Goal: Task Accomplishment & Management: Manage account settings

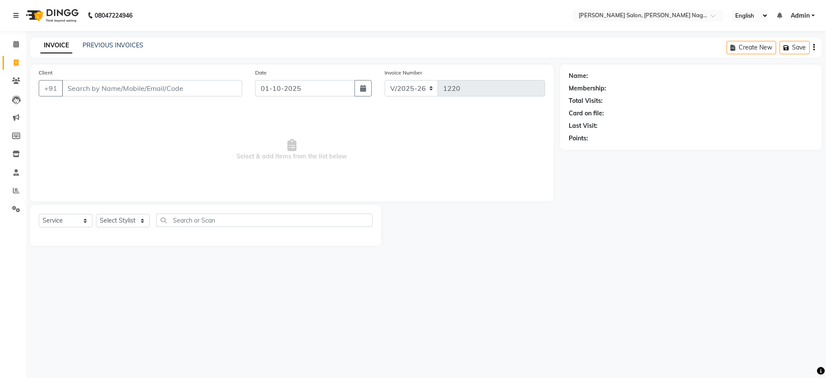
select select "6221"
select select "service"
click at [14, 48] on span at bounding box center [16, 45] width 15 height 10
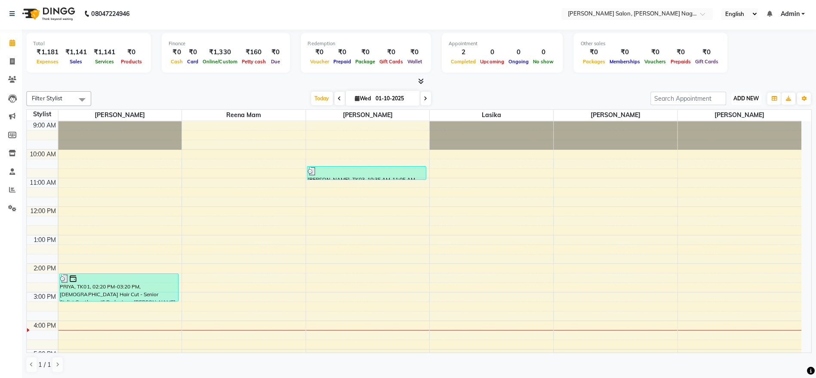
click at [751, 103] on button "ADD NEW Toggle Dropdown" at bounding box center [747, 100] width 30 height 12
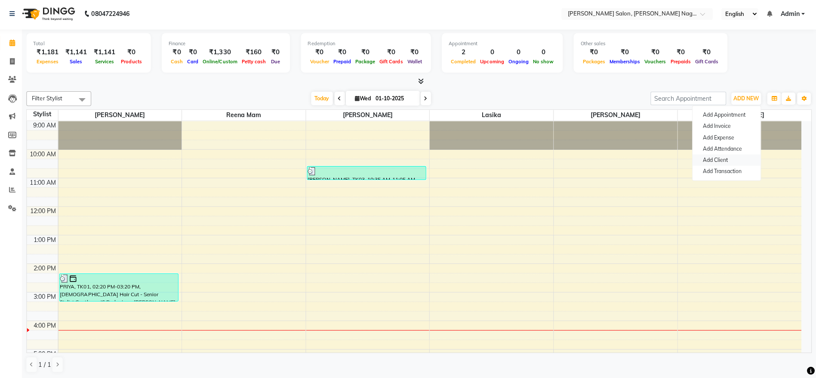
click at [728, 165] on link "Add Client" at bounding box center [727, 160] width 68 height 11
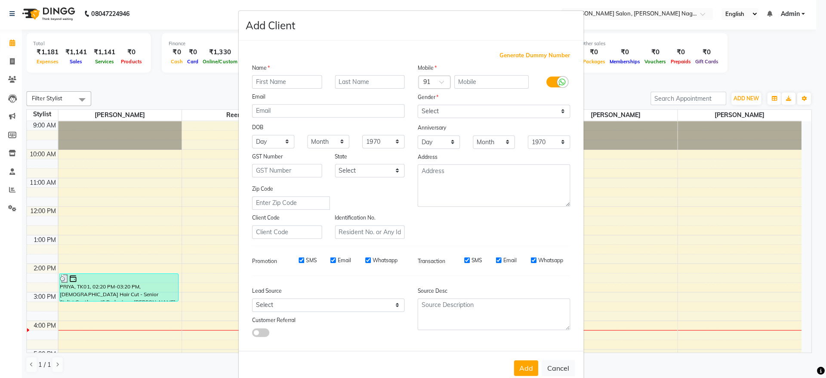
click at [748, 71] on ngb-modal-window "Add Client Generate Dummy Number Name Email DOB Day 01 02 03 04 05 06 07 08 09 …" at bounding box center [413, 189] width 826 height 378
click at [749, 52] on ngb-modal-window "Add Client Generate Dummy Number Name Email DOB Day 01 02 03 04 05 06 07 08 09 …" at bounding box center [413, 189] width 826 height 378
click at [804, 42] on ngb-modal-window "Add Client Generate Dummy Number Name Email DOB Day 01 02 03 04 05 06 07 08 09 …" at bounding box center [413, 189] width 826 height 378
click at [561, 367] on button "Cancel" at bounding box center [559, 368] width 33 height 16
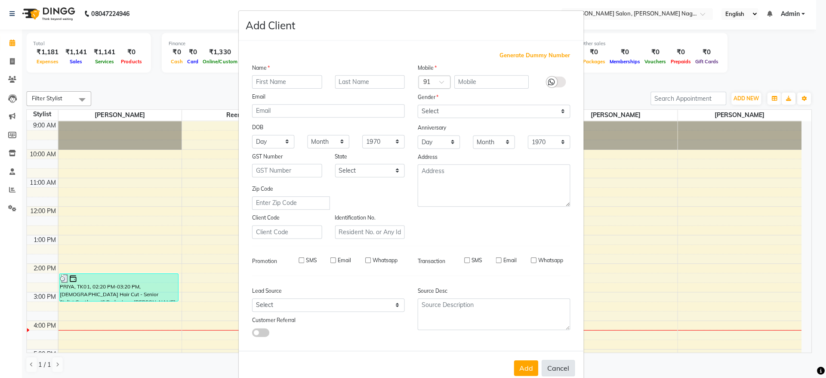
select select
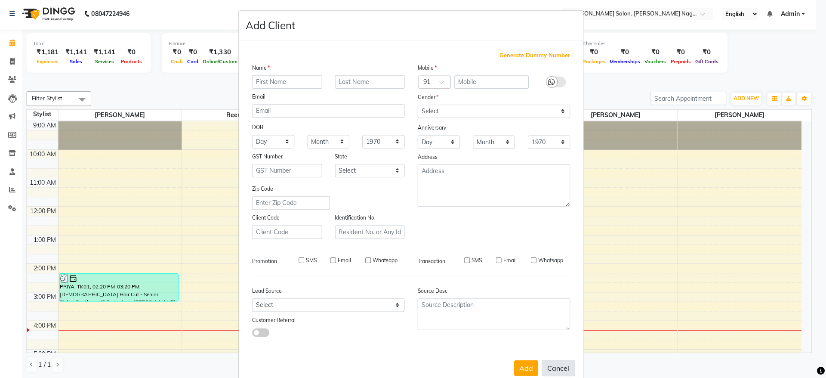
select select
checkbox input "false"
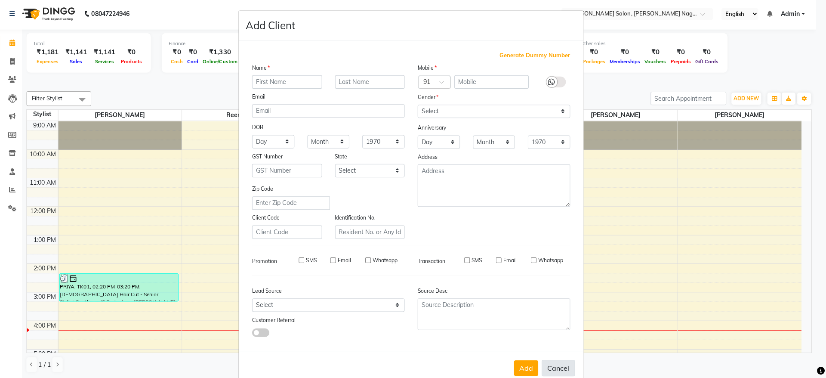
checkbox input "false"
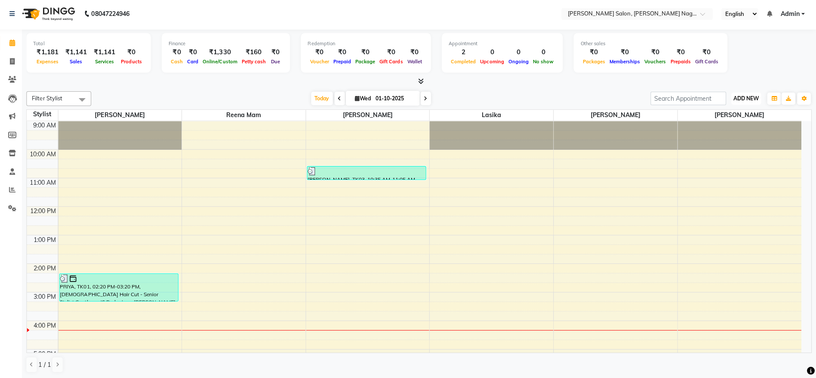
click at [747, 97] on span "ADD NEW" at bounding box center [746, 99] width 25 height 6
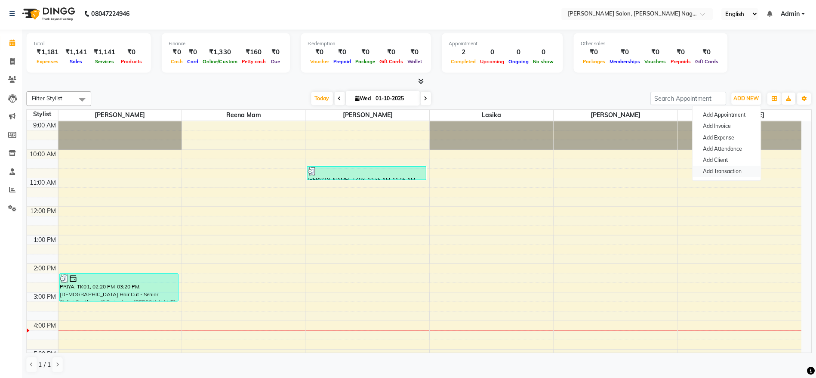
click at [730, 167] on link "Add Transaction" at bounding box center [727, 171] width 68 height 11
select select "direct"
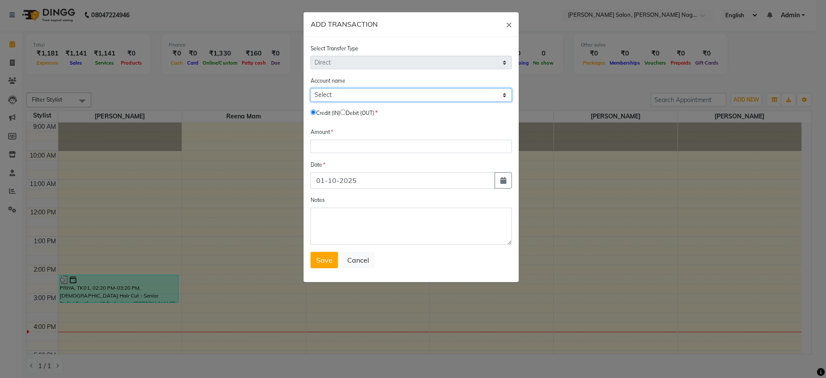
click at [412, 98] on select "Select [PERSON_NAME] Cash Default Account" at bounding box center [413, 94] width 200 height 13
select select "5216"
click at [313, 88] on select "Select [PERSON_NAME] Cash Default Account" at bounding box center [413, 94] width 200 height 13
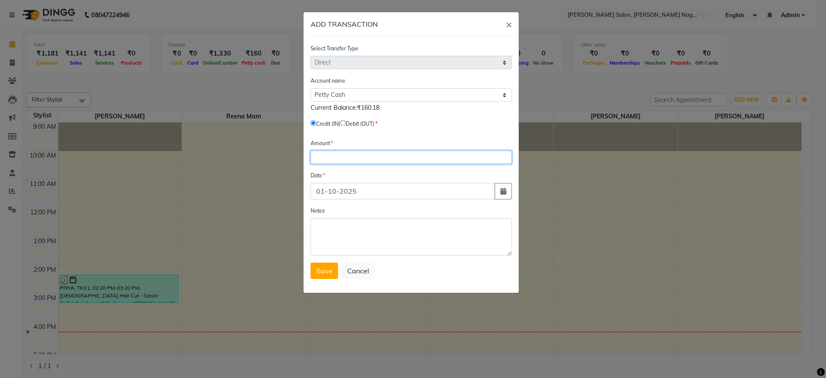
click at [352, 160] on input "number" at bounding box center [413, 156] width 200 height 13
type input "1000"
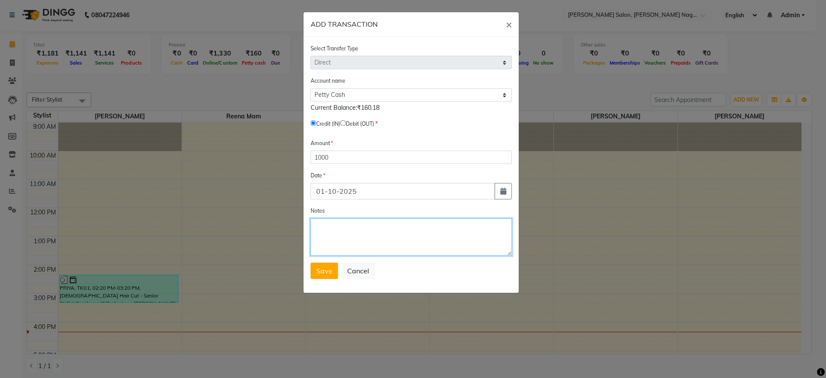
click at [353, 223] on textarea "Notes" at bounding box center [413, 236] width 200 height 37
type textarea "Reena ma'am give for salon exp on divya alc"
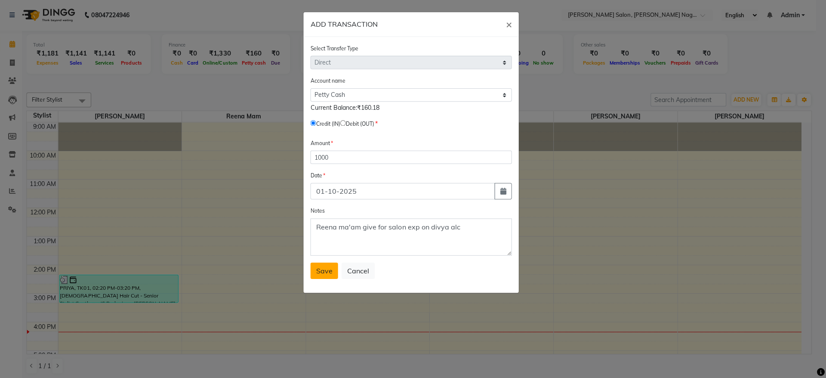
click at [330, 270] on span "Save" at bounding box center [326, 269] width 16 height 9
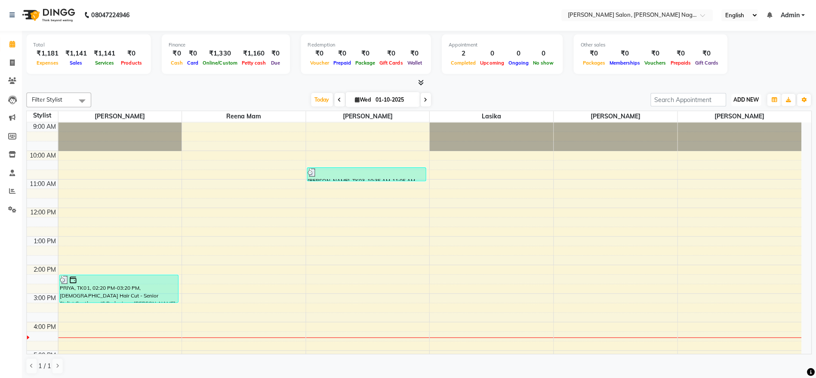
click at [750, 97] on span "ADD NEW" at bounding box center [746, 99] width 25 height 6
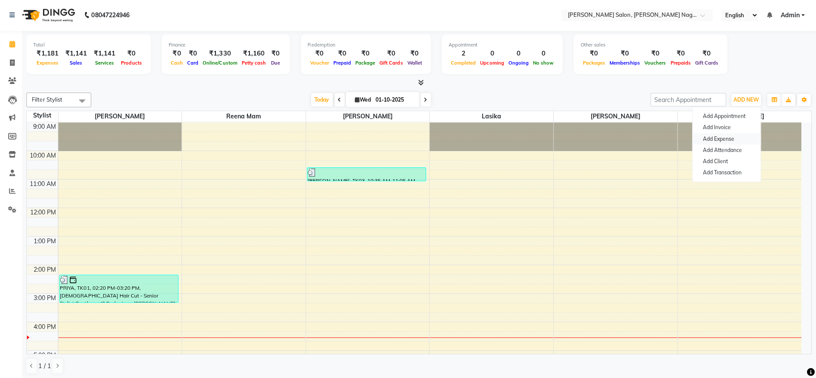
click at [731, 138] on link "Add Expense" at bounding box center [727, 138] width 68 height 11
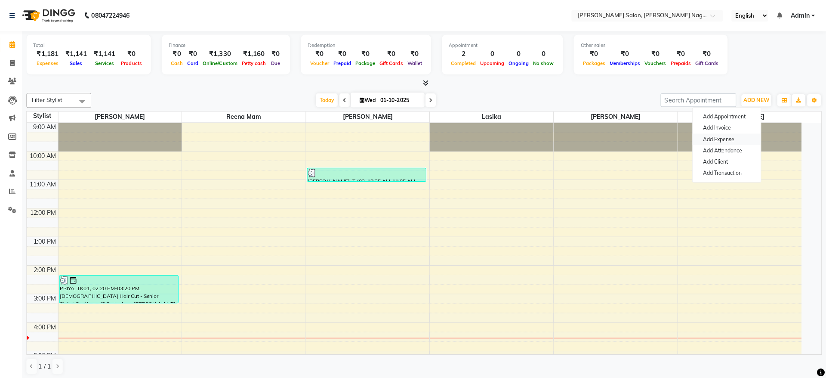
select select "1"
select select "5216"
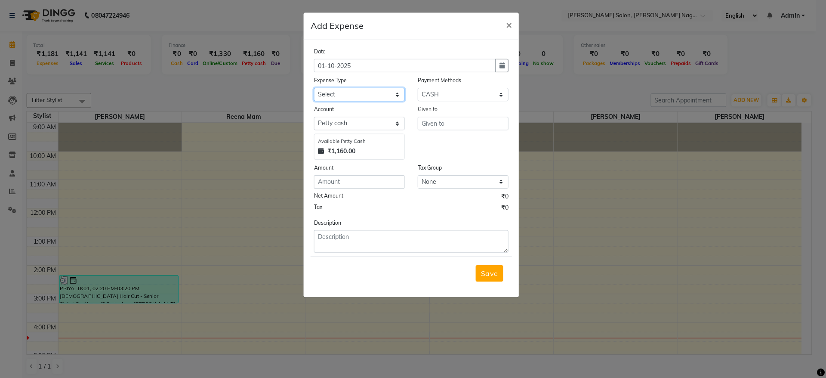
click at [372, 98] on select "Select Advance Salary Bank charges Car maintenance Cash transfer to bank Cash t…" at bounding box center [361, 93] width 90 height 13
select select "24754"
click at [316, 87] on select "Select Advance Salary Bank charges Car maintenance Cash transfer to bank Cash t…" at bounding box center [361, 93] width 90 height 13
click at [438, 121] on input "text" at bounding box center [464, 122] width 90 height 13
type input "147"
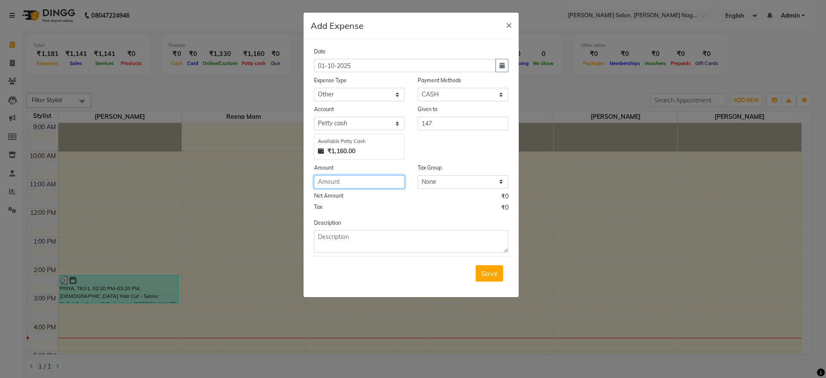
click at [360, 179] on input "number" at bounding box center [361, 180] width 90 height 13
type input "147"
click at [462, 123] on input "147" at bounding box center [464, 122] width 90 height 13
type input "1"
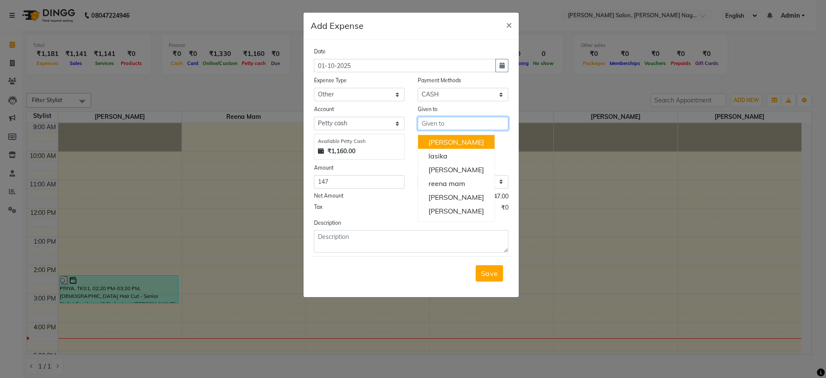
click at [462, 123] on input "text" at bounding box center [464, 122] width 90 height 13
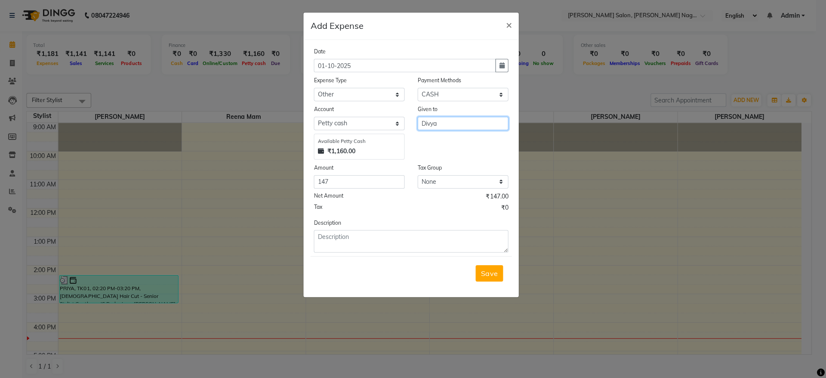
type input "Divya"
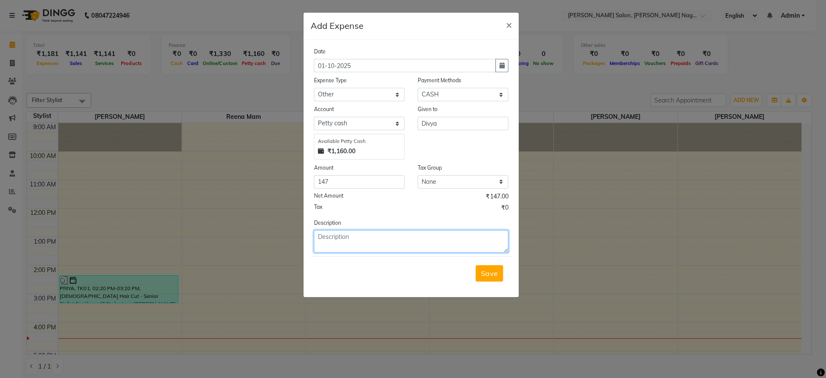
click at [374, 235] on textarea at bounding box center [413, 240] width 194 height 22
type textarea "Tulsi,honey,flowers for puja order from blinkit."
click at [501, 269] on button "Save" at bounding box center [491, 272] width 28 height 16
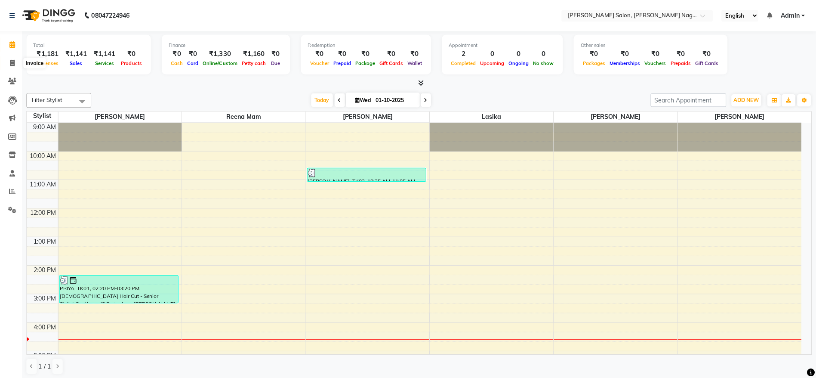
click at [14, 62] on icon at bounding box center [16, 62] width 5 height 6
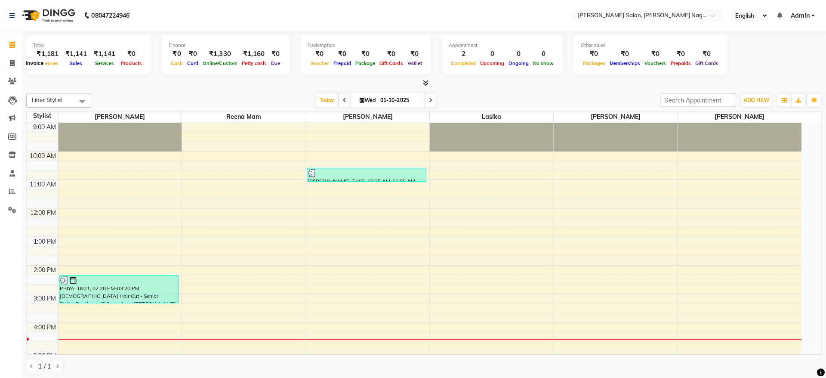
select select "6221"
select select "service"
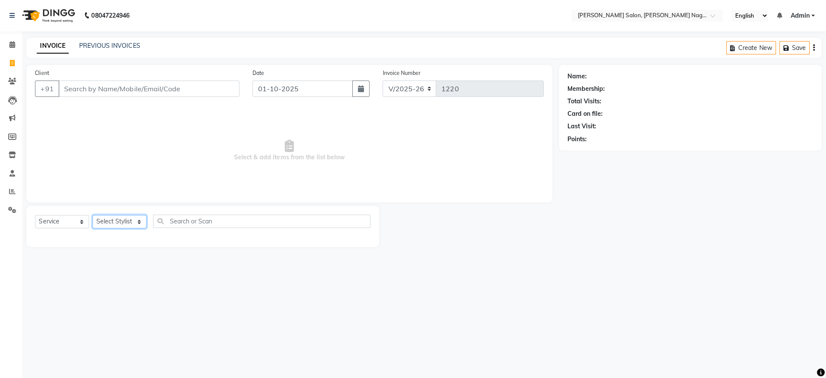
click at [106, 220] on select "Select Stylist Junaid Khan lasika Rani Ghorpade reena mam SAHIL MALIK UJWALA" at bounding box center [123, 220] width 54 height 13
select select "74657"
click at [96, 214] on select "Select Stylist Junaid Khan lasika Rani Ghorpade reena mam SAHIL MALIK UJWALA" at bounding box center [123, 220] width 54 height 13
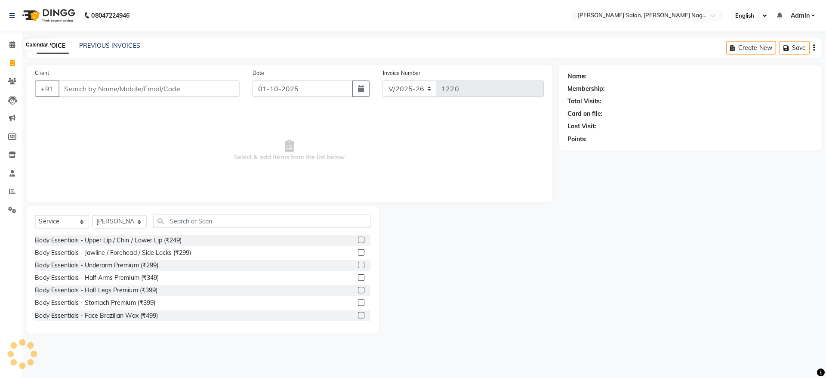
click at [17, 45] on icon at bounding box center [16, 44] width 6 height 6
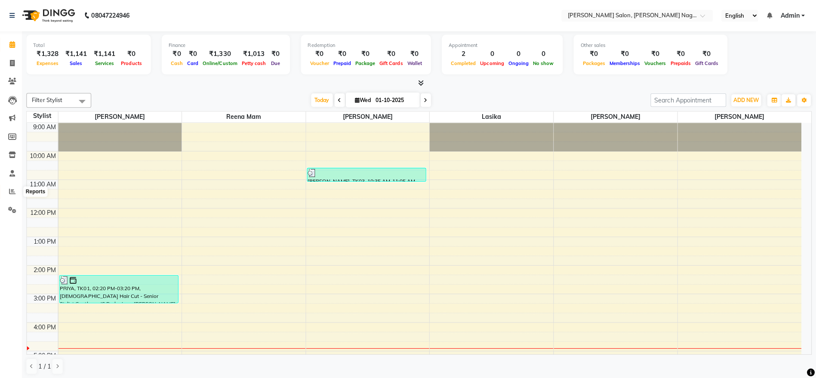
click at [13, 188] on icon at bounding box center [16, 190] width 6 height 6
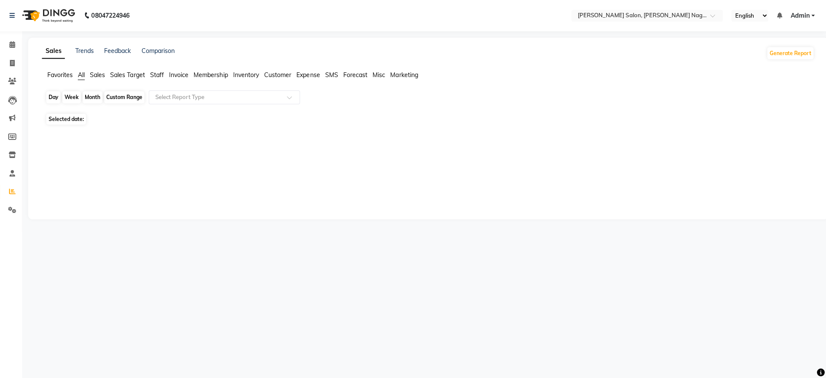
click at [57, 96] on div "Day" at bounding box center [57, 97] width 14 height 12
select select "10"
select select "2025"
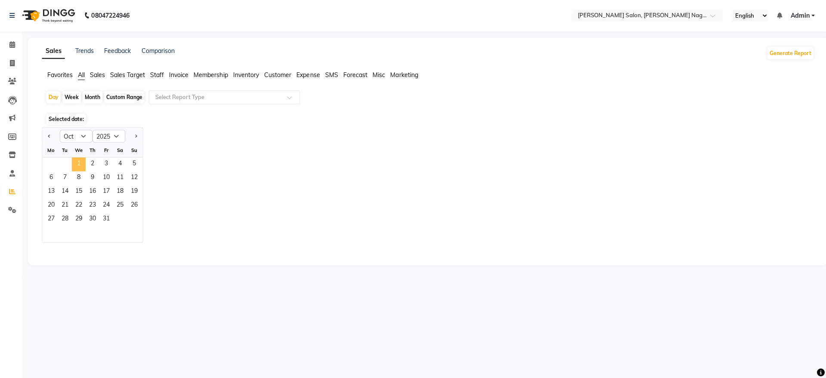
click at [85, 161] on span "1" at bounding box center [82, 164] width 14 height 14
click at [306, 74] on span "Expense" at bounding box center [310, 75] width 23 height 8
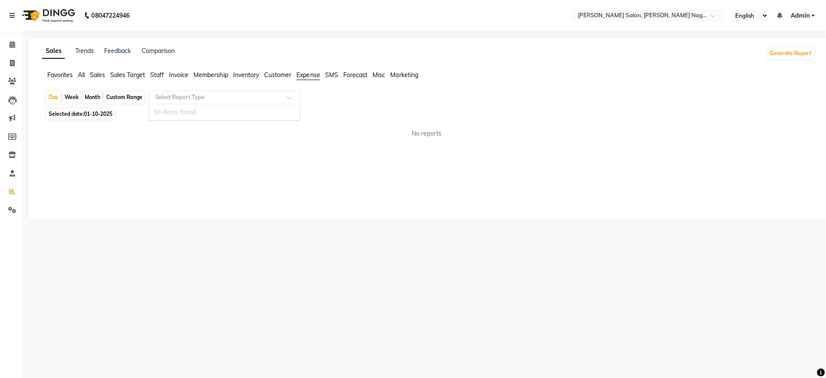
click at [264, 101] on div "Select Report Type" at bounding box center [227, 97] width 151 height 14
drag, startPoint x: 257, startPoint y: 108, endPoint x: 286, endPoint y: 230, distance: 125.0
click at [286, 230] on main "Sales Trends Feedback Comparison Generate Report Favorites All Sales Sales Targ…" at bounding box center [426, 134] width 800 height 194
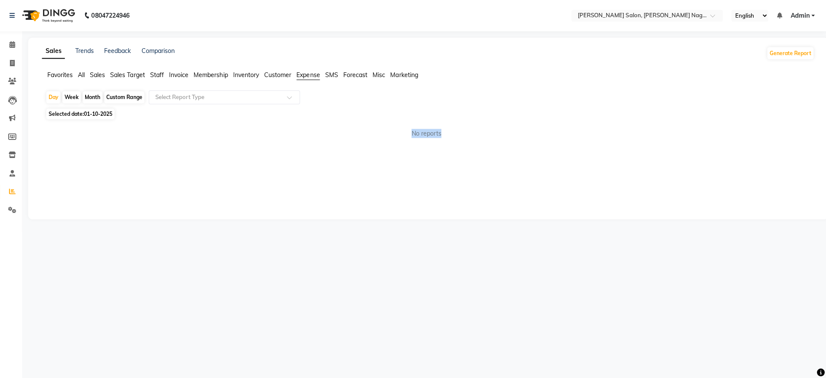
click at [286, 230] on main "Sales Trends Feedback Comparison Generate Report Favorites All Sales Sales Targ…" at bounding box center [426, 134] width 800 height 194
click at [155, 213] on div "Sales Trends Feedback Comparison Generate Report Favorites All Sales Sales Targ…" at bounding box center [430, 127] width 796 height 181
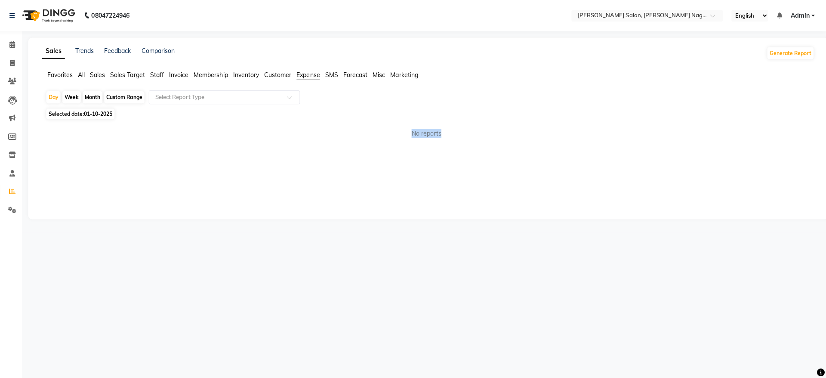
click at [155, 213] on div "Sales Trends Feedback Comparison Generate Report Favorites All Sales Sales Targ…" at bounding box center [430, 127] width 796 height 181
click at [71, 96] on div "Week" at bounding box center [75, 97] width 18 height 12
select select "10"
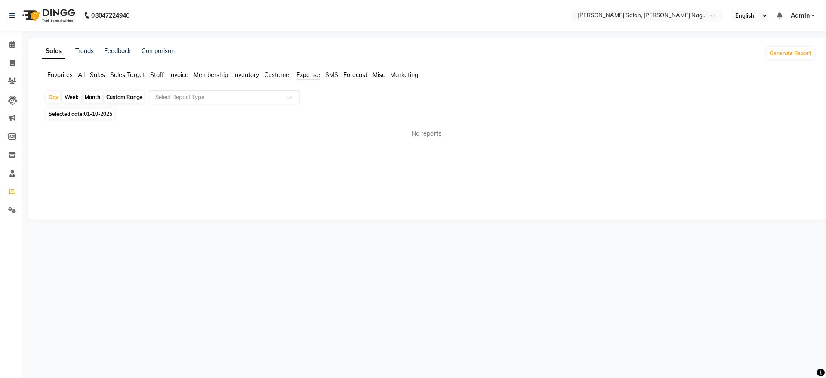
select select "2025"
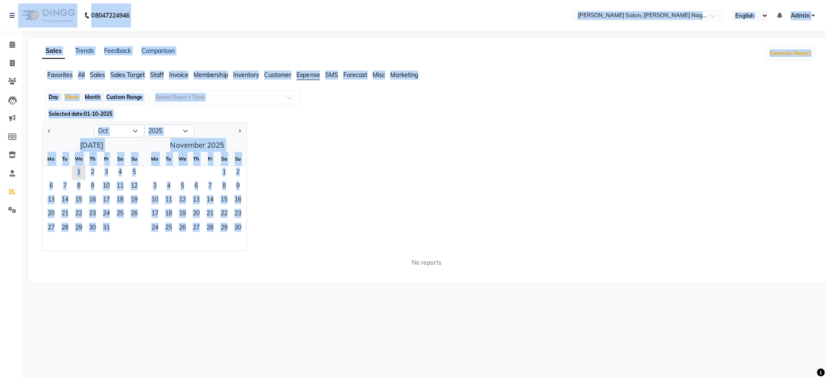
drag, startPoint x: 342, startPoint y: 209, endPoint x: 19, endPoint y: -32, distance: 402.7
click at [19, 0] on html "08047224946 Select Location × Reeva Salon, Viman Nagar, English ENGLISH Español…" at bounding box center [413, 189] width 826 height 378
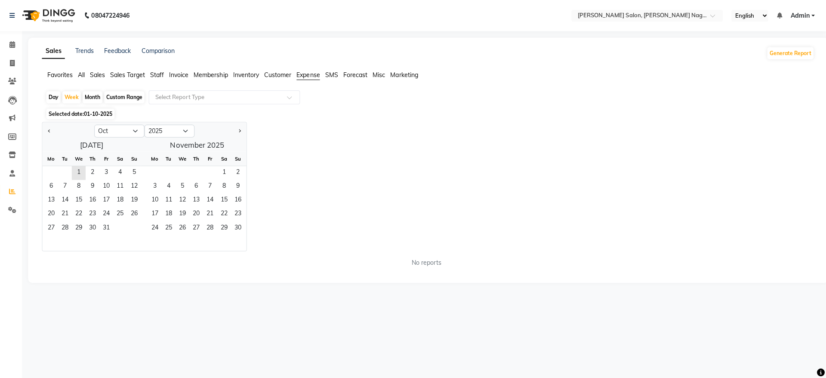
click at [342, 175] on div "Jan Feb Mar Apr May Jun Jul Aug Sep Oct Nov Dec 2015 2016 2017 2018 2019 2020 2…" at bounding box center [430, 185] width 769 height 129
click at [57, 96] on div "Day" at bounding box center [57, 97] width 14 height 12
select select "10"
select select "2025"
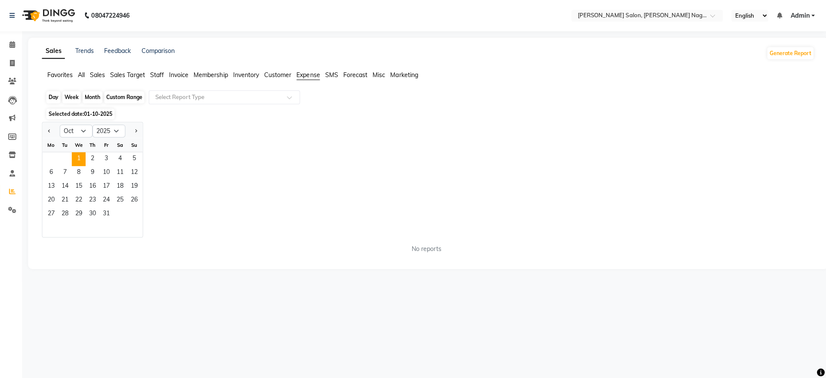
click at [57, 96] on div "Day" at bounding box center [57, 97] width 14 height 12
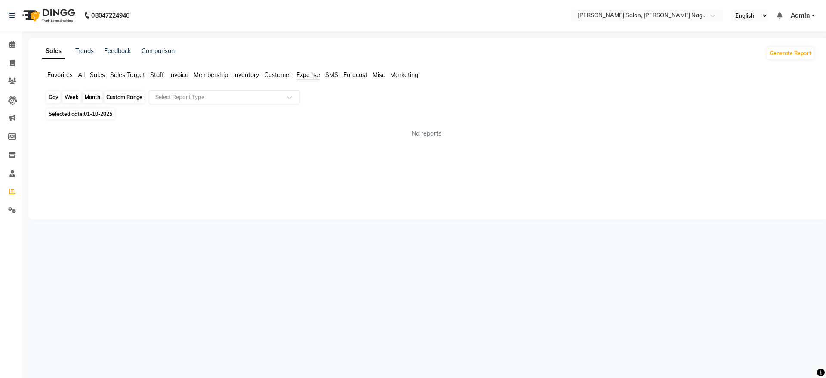
click at [57, 96] on div "Day" at bounding box center [57, 97] width 14 height 12
select select "10"
select select "2025"
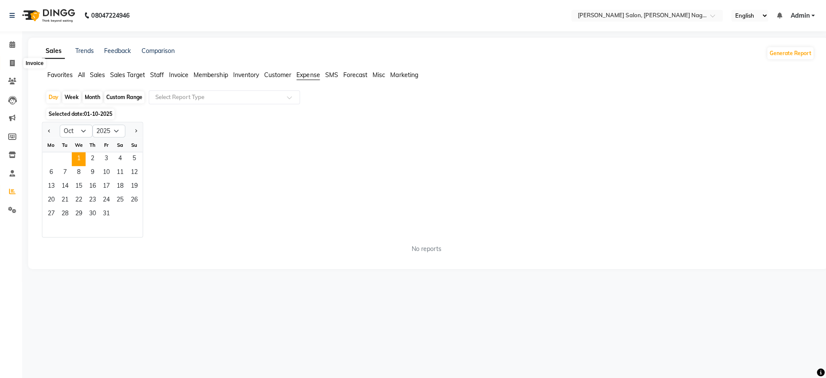
click at [14, 64] on icon at bounding box center [16, 62] width 5 height 6
select select "6221"
select select "service"
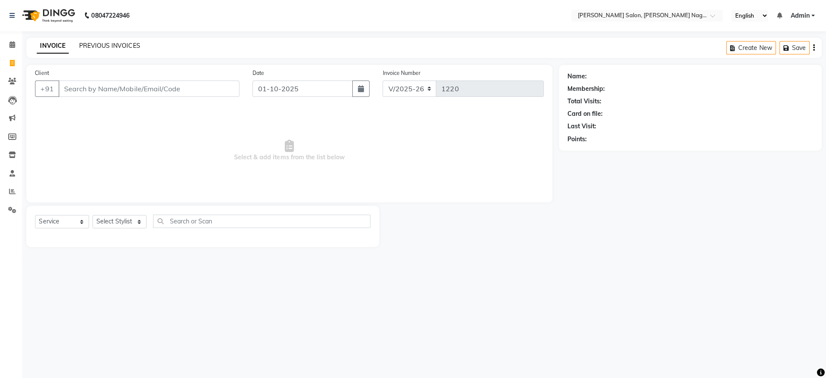
click at [105, 49] on link "PREVIOUS INVOICES" at bounding box center [113, 45] width 61 height 8
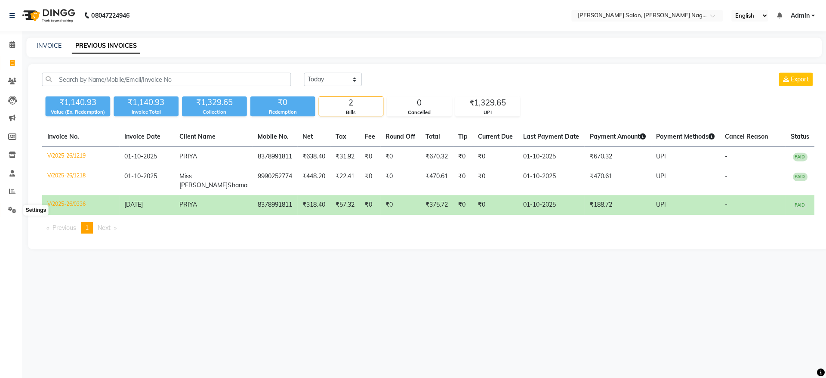
click at [9, 209] on span at bounding box center [16, 209] width 15 height 10
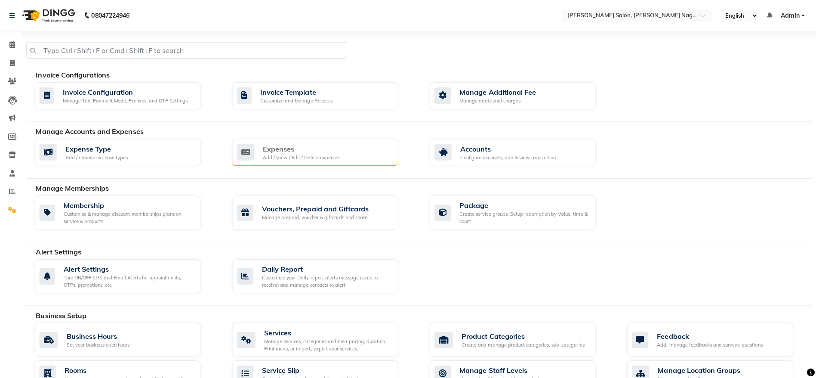
click at [306, 144] on div "Expenses" at bounding box center [303, 148] width 77 height 10
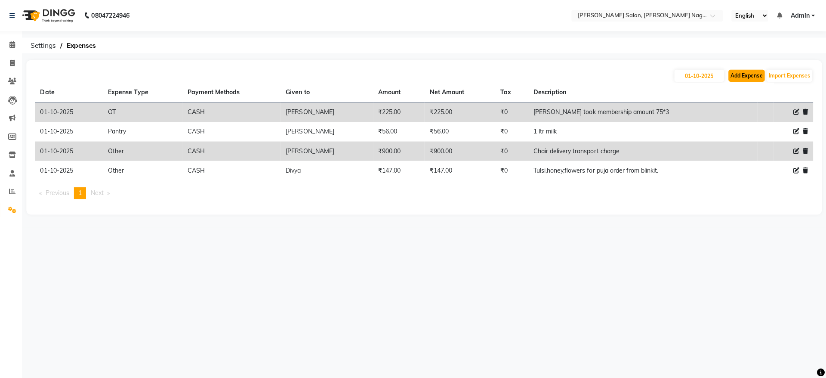
click at [741, 74] on button "Add Expense" at bounding box center [747, 75] width 36 height 12
select select "1"
select select "5216"
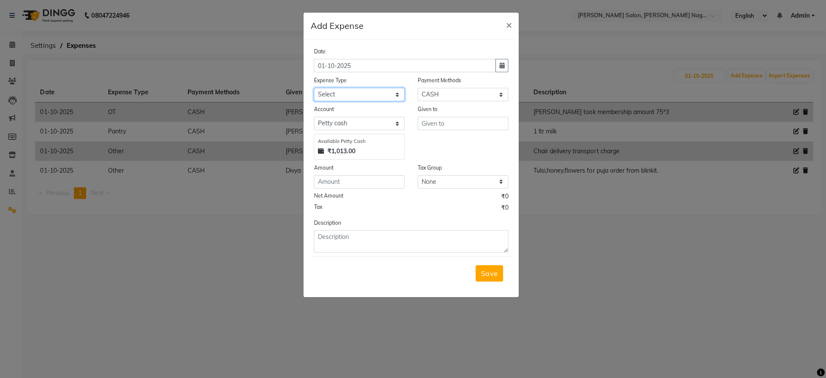
click at [347, 93] on select "Select Advance Salary Bank charges Car maintenance Cash transfer to bank Cash t…" at bounding box center [361, 93] width 90 height 13
select select "24747"
click at [519, 20] on button "×" at bounding box center [510, 24] width 20 height 24
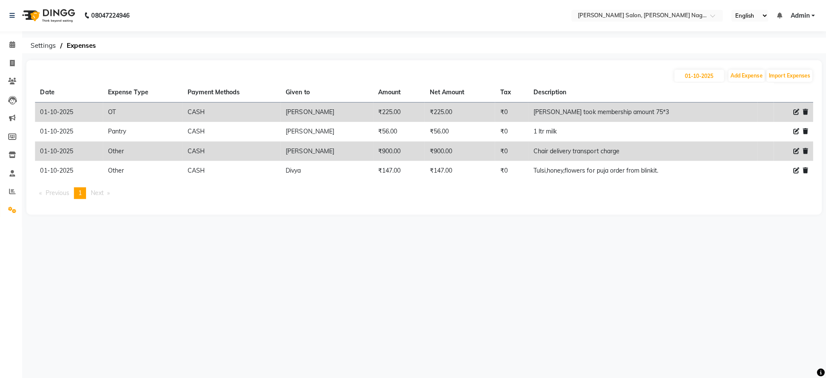
click at [42, 37] on div "08047224946 Select Location × Reeva Salon, Viman Nagar, English ENGLISH Español…" at bounding box center [413, 189] width 826 height 378
click at [44, 47] on span "Settings" at bounding box center [47, 44] width 34 height 15
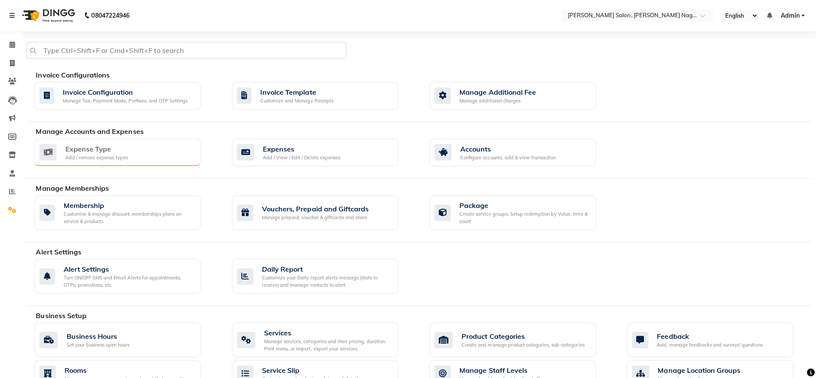
click at [134, 157] on div "Expense Type Add / remove expense types" at bounding box center [120, 152] width 154 height 18
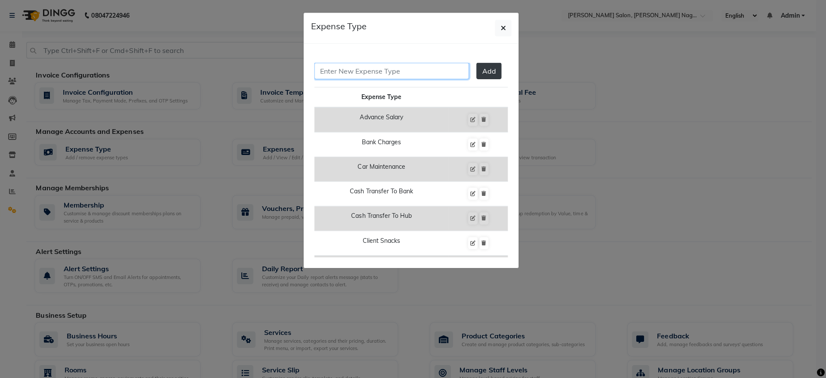
click at [390, 77] on input "text" at bounding box center [394, 70] width 154 height 16
type input "Fule exp"
click at [478, 77] on button "Add" at bounding box center [490, 70] width 25 height 16
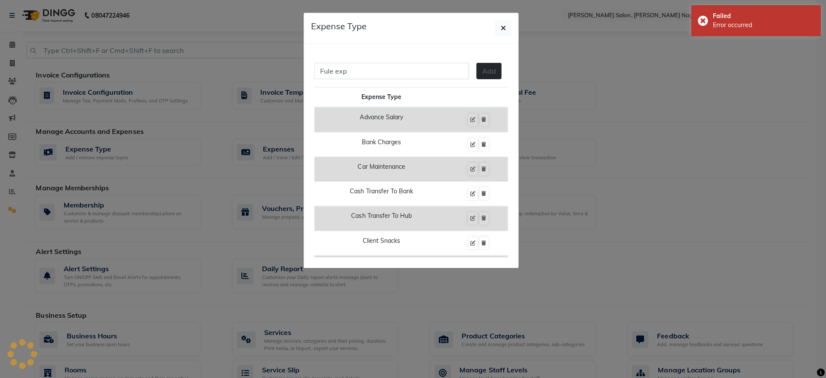
click at [484, 69] on span "Add" at bounding box center [491, 70] width 14 height 9
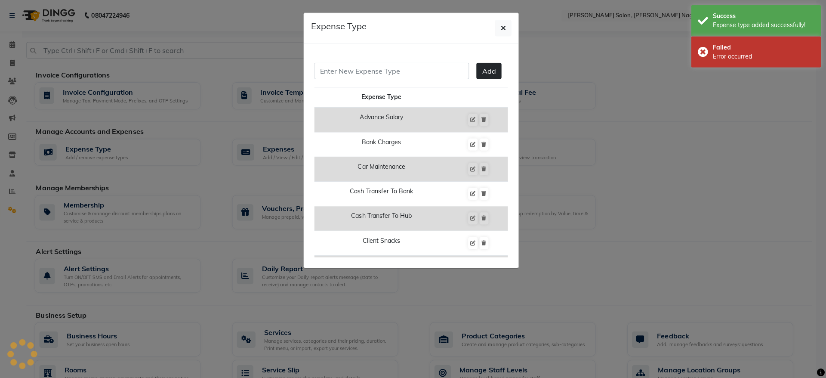
click at [694, 134] on ngb-modal-window "Expense Type Add Expense Type Advance Salary Bank Charges Car Maintenance Cash …" at bounding box center [413, 189] width 826 height 378
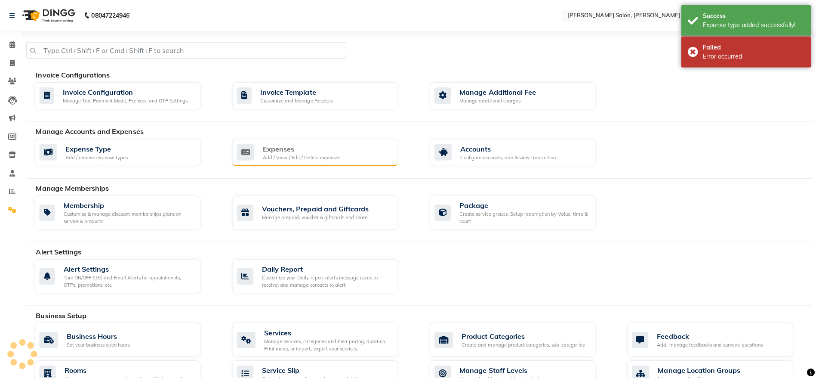
click at [313, 146] on div "Expenses" at bounding box center [303, 148] width 77 height 10
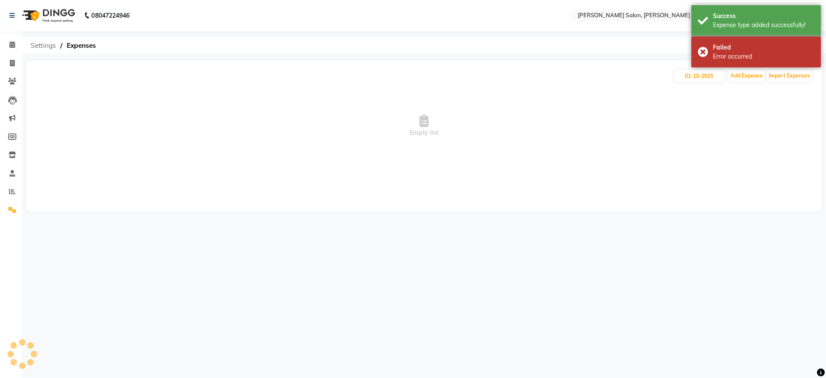
click at [55, 39] on span "Settings" at bounding box center [47, 44] width 34 height 15
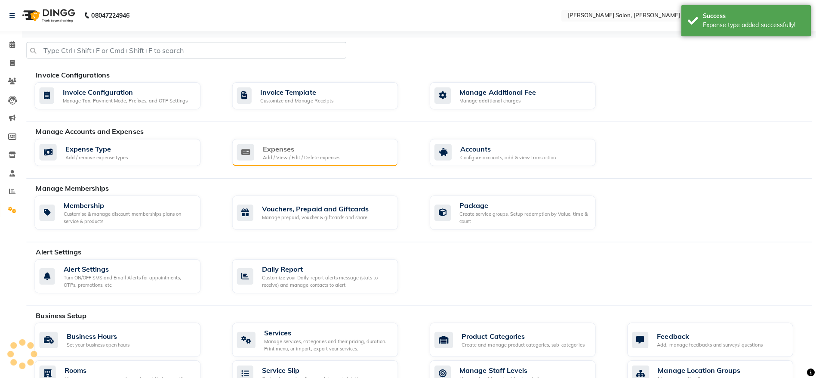
click at [287, 157] on div "Add / View / Edit / Delete expenses" at bounding box center [303, 156] width 77 height 7
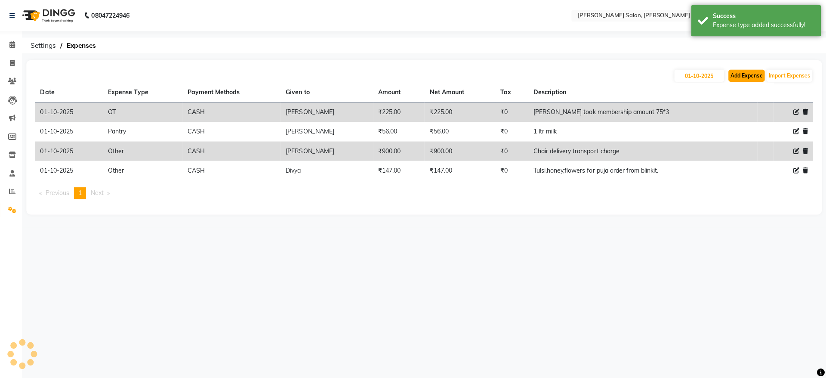
click at [742, 72] on button "Add Expense" at bounding box center [747, 75] width 36 height 12
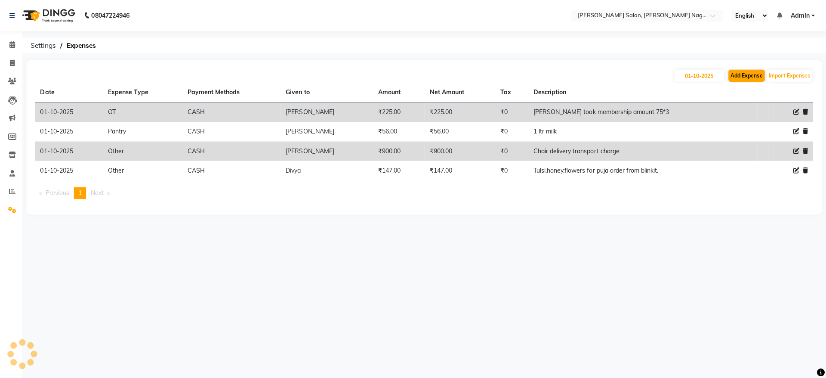
select select "1"
select select "5216"
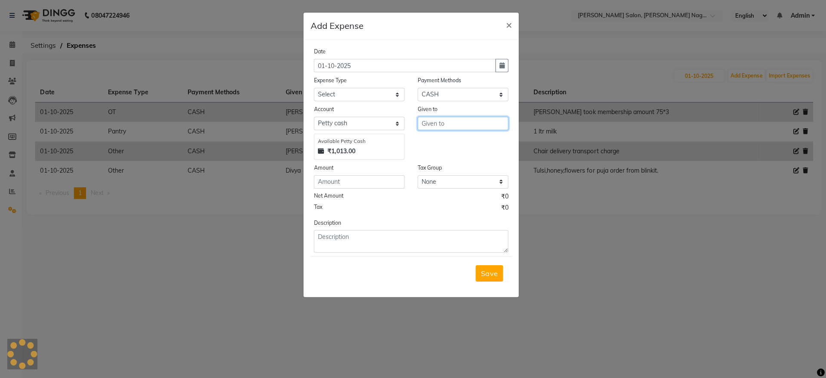
click at [455, 123] on input "text" at bounding box center [464, 122] width 90 height 13
type input "Manish"
click at [373, 96] on select "Select Advance Salary Bank charges Car maintenance Cash transfer to bank Cash t…" at bounding box center [361, 93] width 90 height 13
select select "24770"
click at [316, 87] on select "Select Advance Salary Bank charges Car maintenance Cash transfer to bank Cash t…" at bounding box center [361, 93] width 90 height 13
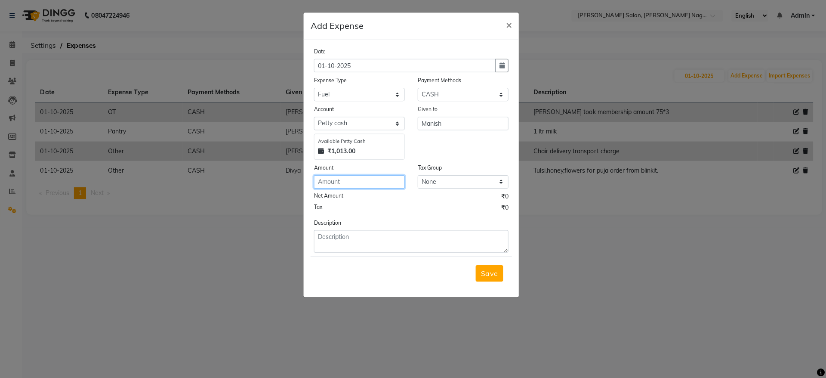
click at [364, 178] on input "number" at bounding box center [361, 180] width 90 height 13
type input "200"
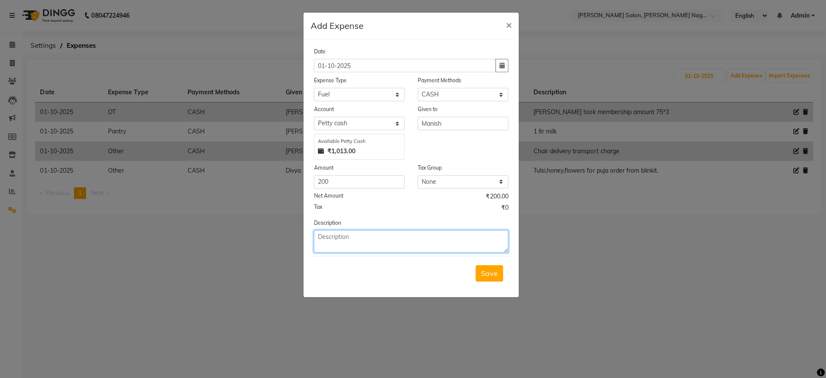
click at [367, 246] on textarea at bounding box center [413, 240] width 194 height 22
type textarea "Frame collect travel exp"
click at [490, 270] on span "Save" at bounding box center [491, 272] width 16 height 9
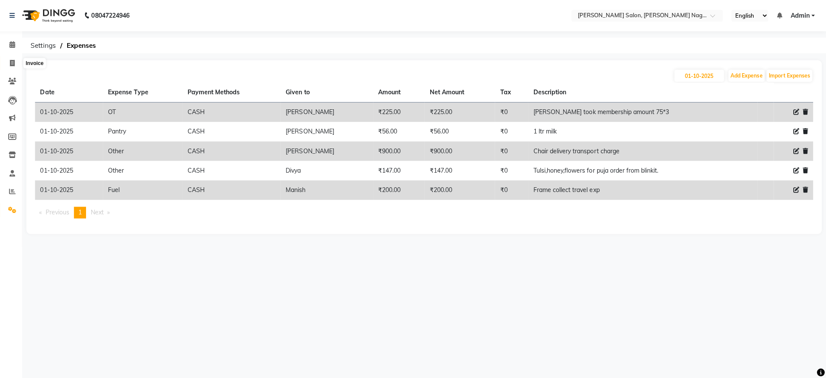
click at [10, 66] on span at bounding box center [16, 63] width 15 height 10
select select "6221"
select select "service"
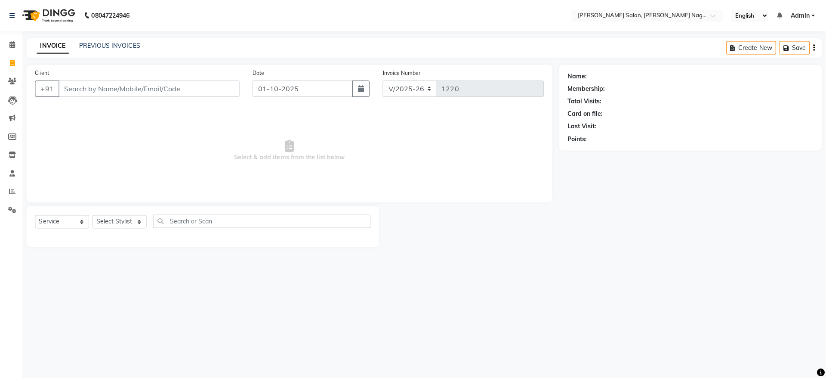
click at [91, 49] on div "PREVIOUS INVOICES" at bounding box center [113, 45] width 61 height 9
click at [102, 44] on link "PREVIOUS INVOICES" at bounding box center [113, 45] width 61 height 8
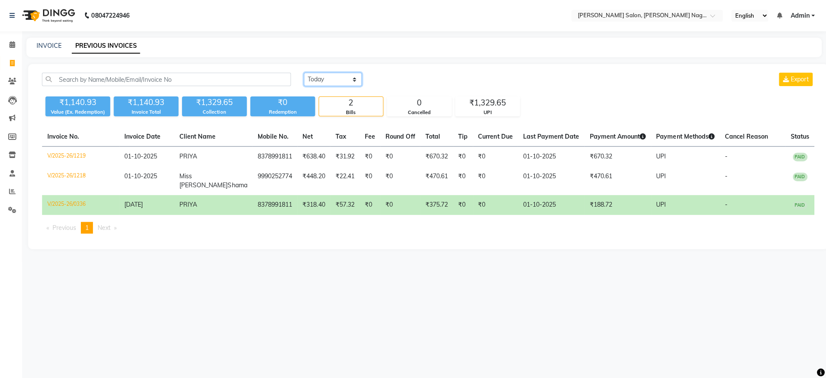
click at [320, 80] on select "Today Yesterday Custom Range" at bounding box center [335, 78] width 58 height 13
select select "yesterday"
click at [306, 72] on select "Today Yesterday Custom Range" at bounding box center [335, 78] width 58 height 13
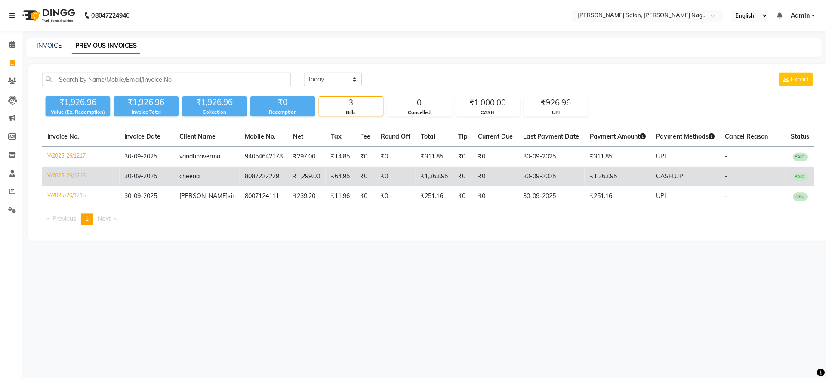
click at [245, 185] on td "8087222229" at bounding box center [266, 176] width 48 height 20
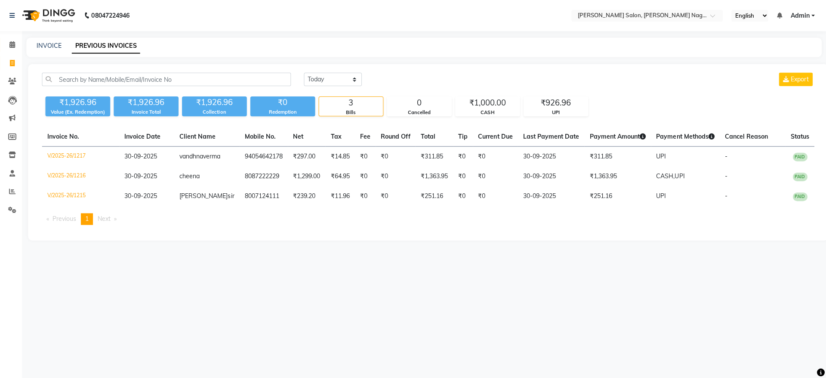
click at [16, 42] on icon at bounding box center [16, 44] width 6 height 6
